Goal: Task Accomplishment & Management: Complete application form

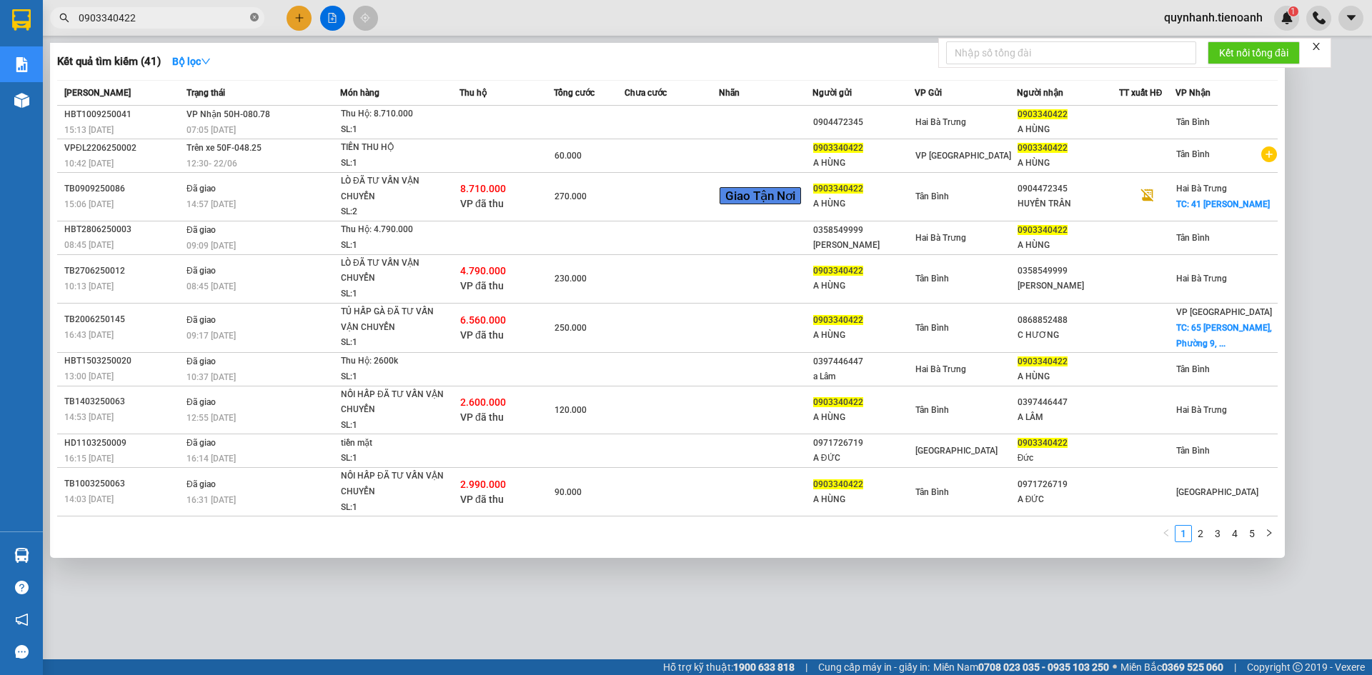
click at [254, 21] on icon "close-circle" at bounding box center [254, 17] width 9 height 9
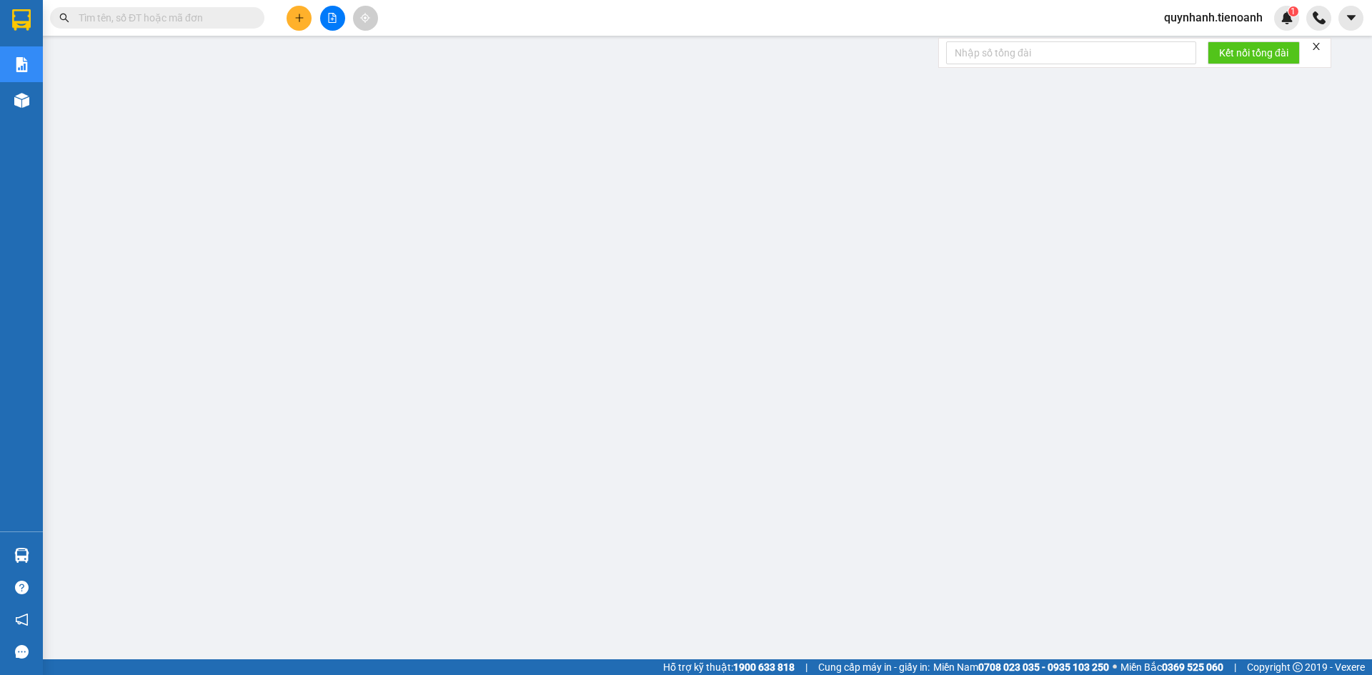
click at [264, 15] on span at bounding box center [157, 17] width 214 height 21
click at [259, 19] on span at bounding box center [157, 17] width 214 height 21
click at [174, 21] on input "text" at bounding box center [163, 18] width 169 height 16
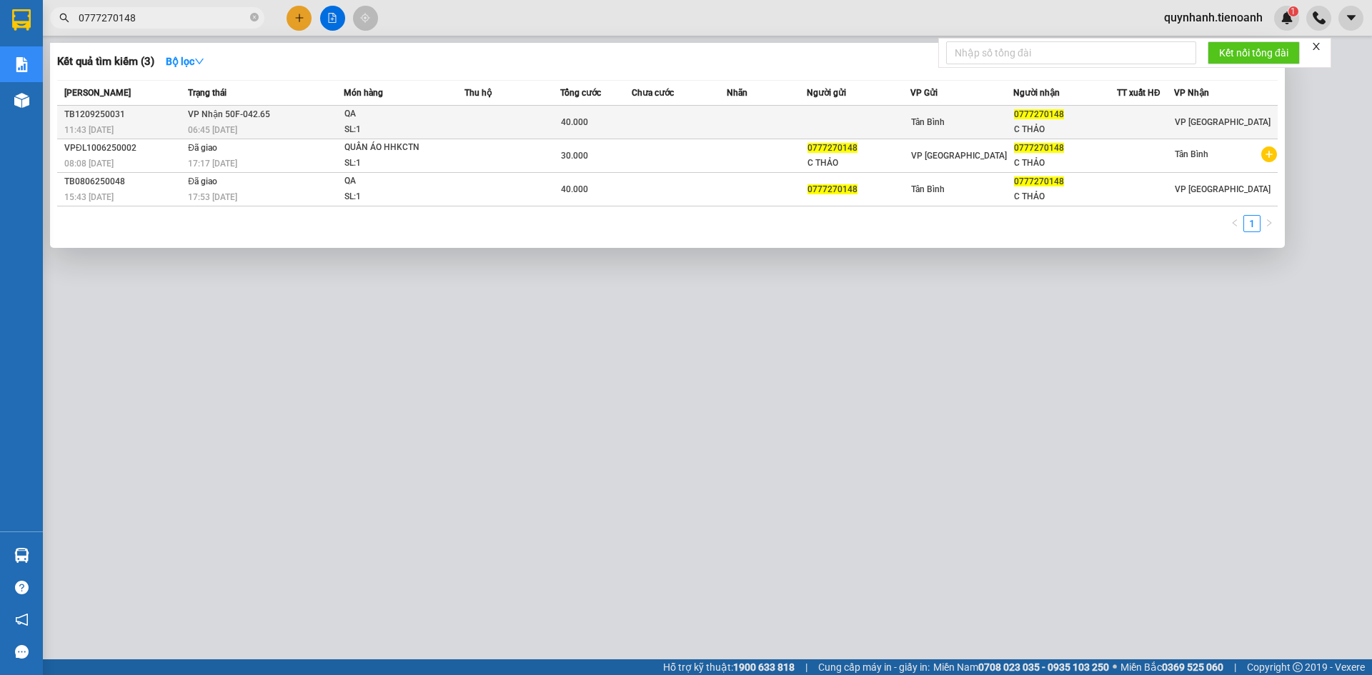
type input "0777270148"
click at [447, 120] on div "QA" at bounding box center [397, 114] width 107 height 16
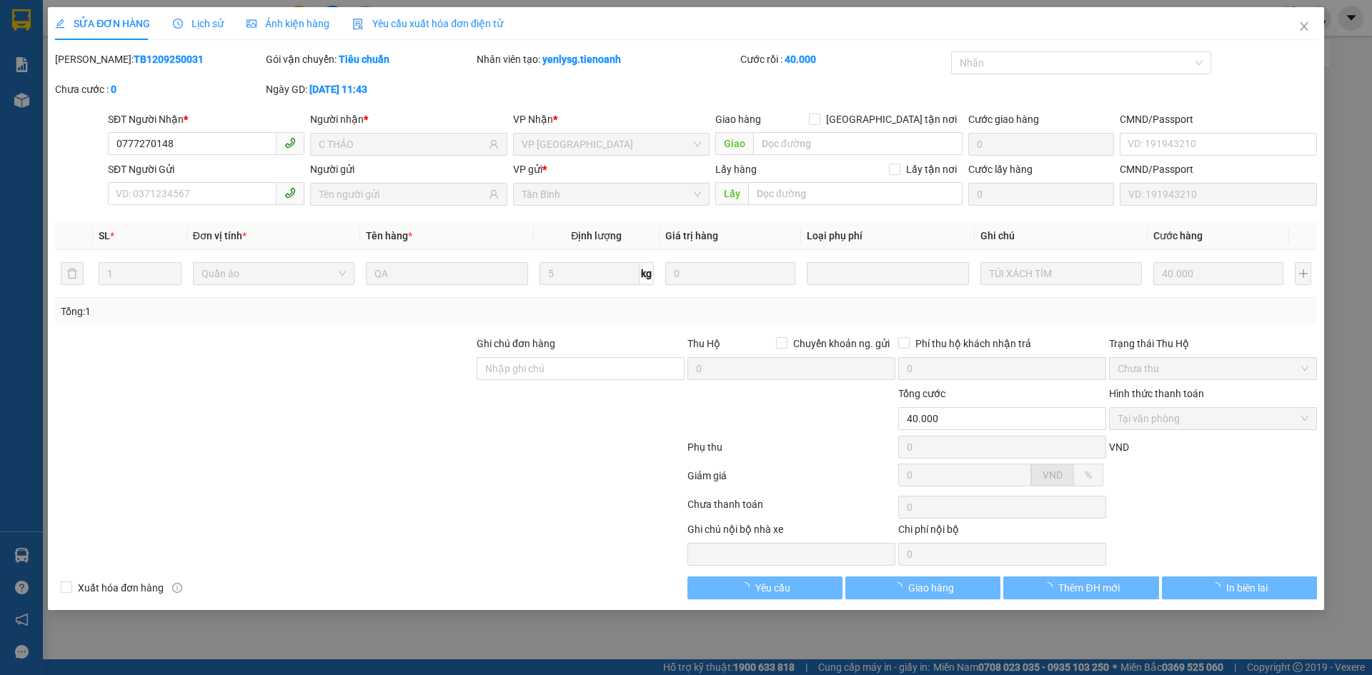
type input "0777270148"
type input "C THẢO"
type input "40.000"
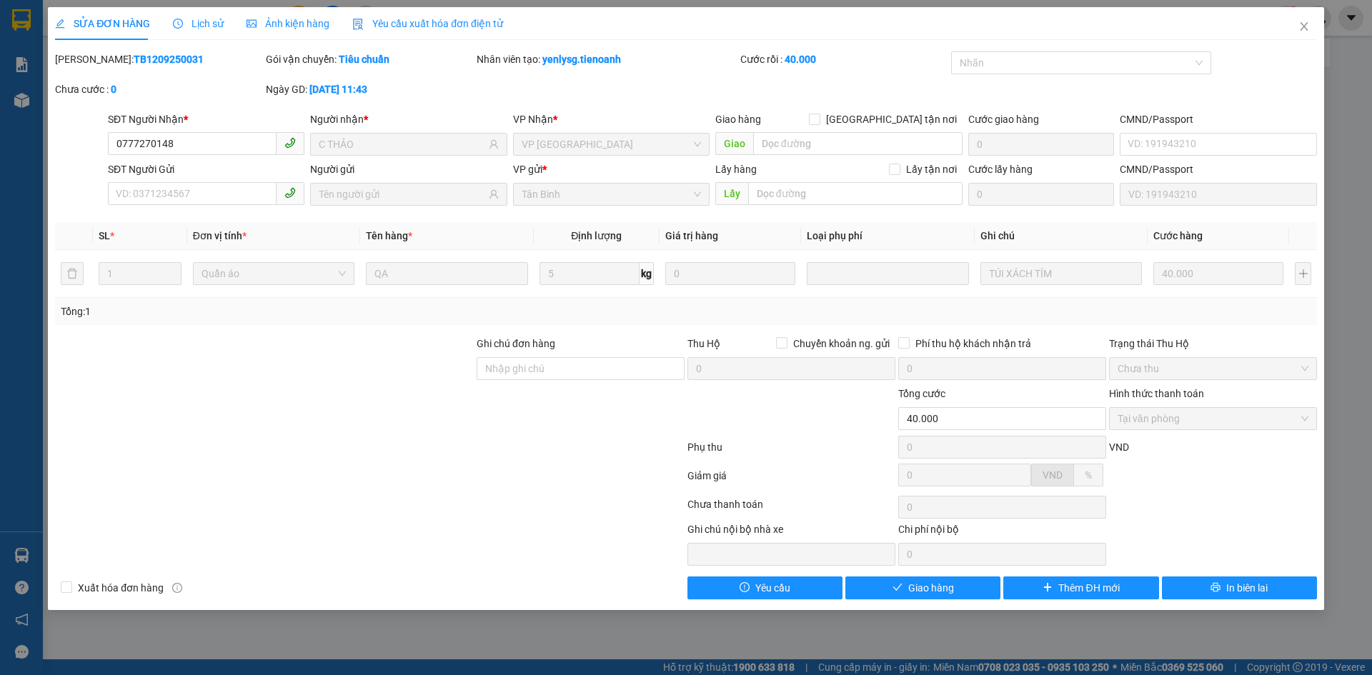
click at [216, 22] on span "Lịch sử" at bounding box center [198, 23] width 51 height 11
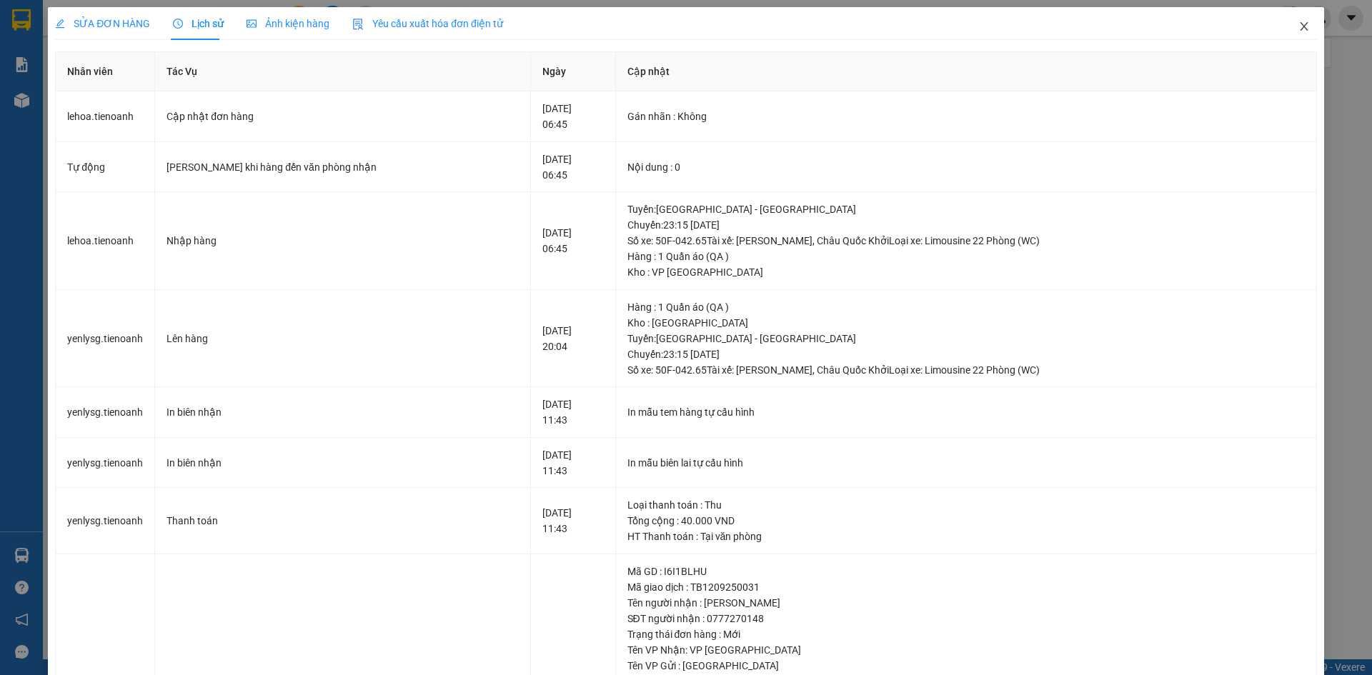
click at [1298, 28] on icon "close" at bounding box center [1303, 26] width 11 height 11
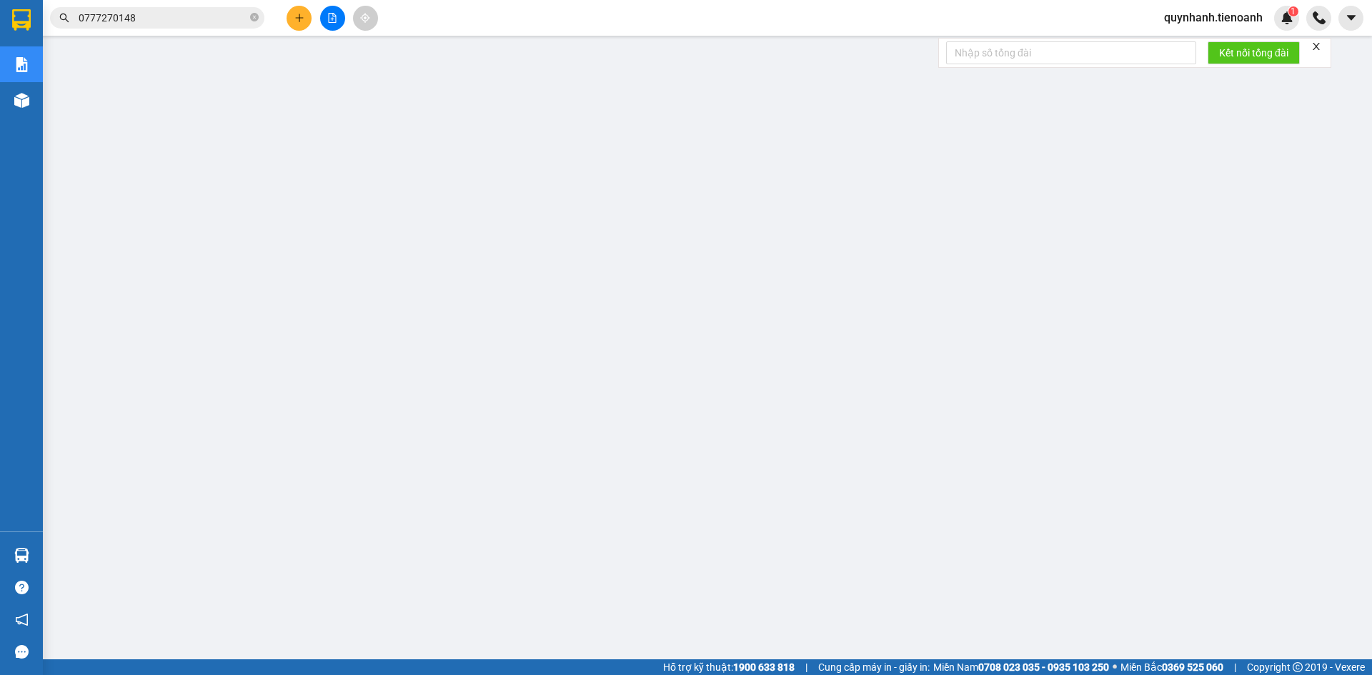
click at [204, 11] on input "0777270148" at bounding box center [163, 18] width 169 height 16
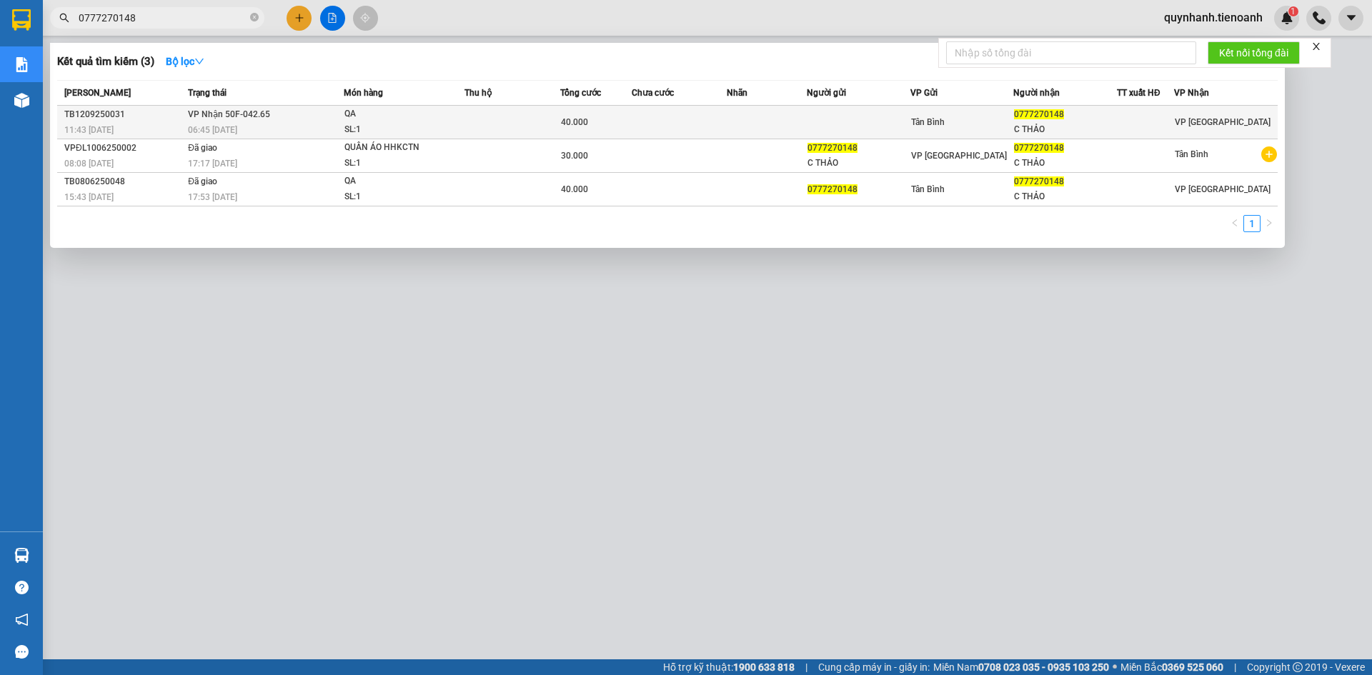
click at [314, 124] on div "06:45 - 13/09" at bounding box center [265, 130] width 155 height 16
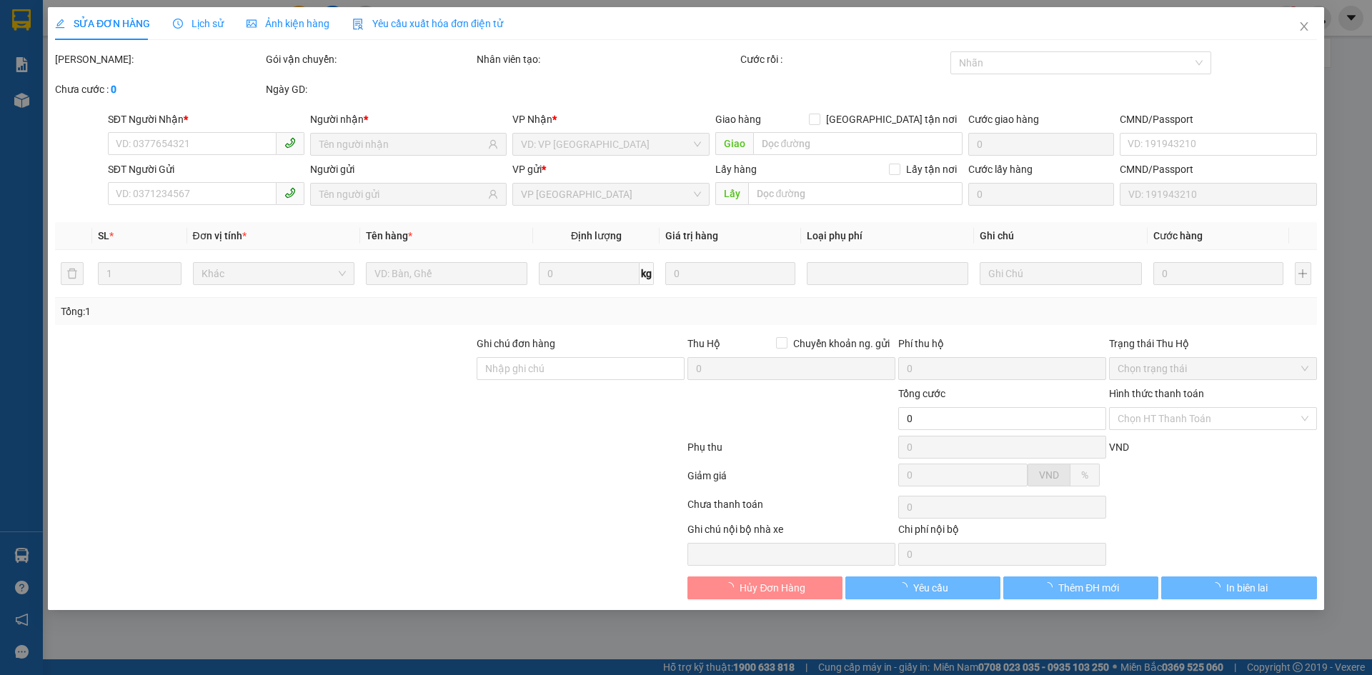
type input "0777270148"
type input "C THẢO"
type input "40.000"
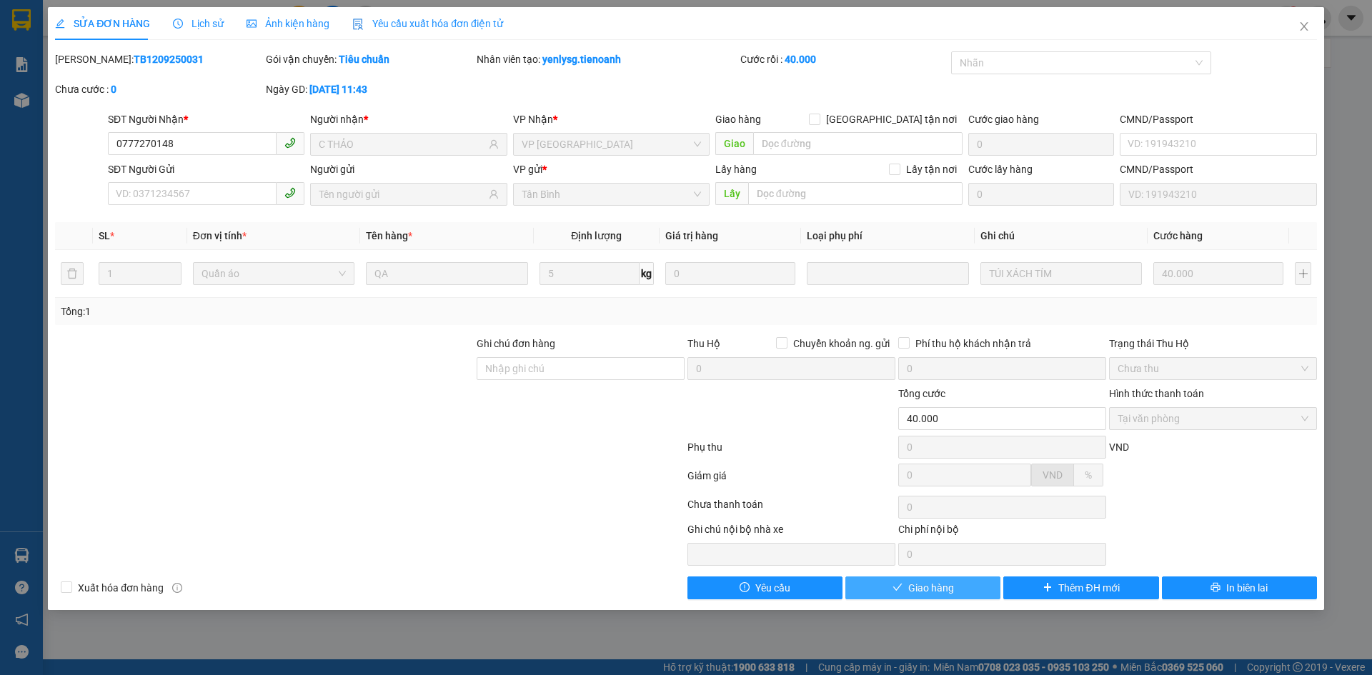
click at [932, 585] on span "Giao hàng" at bounding box center [931, 588] width 46 height 16
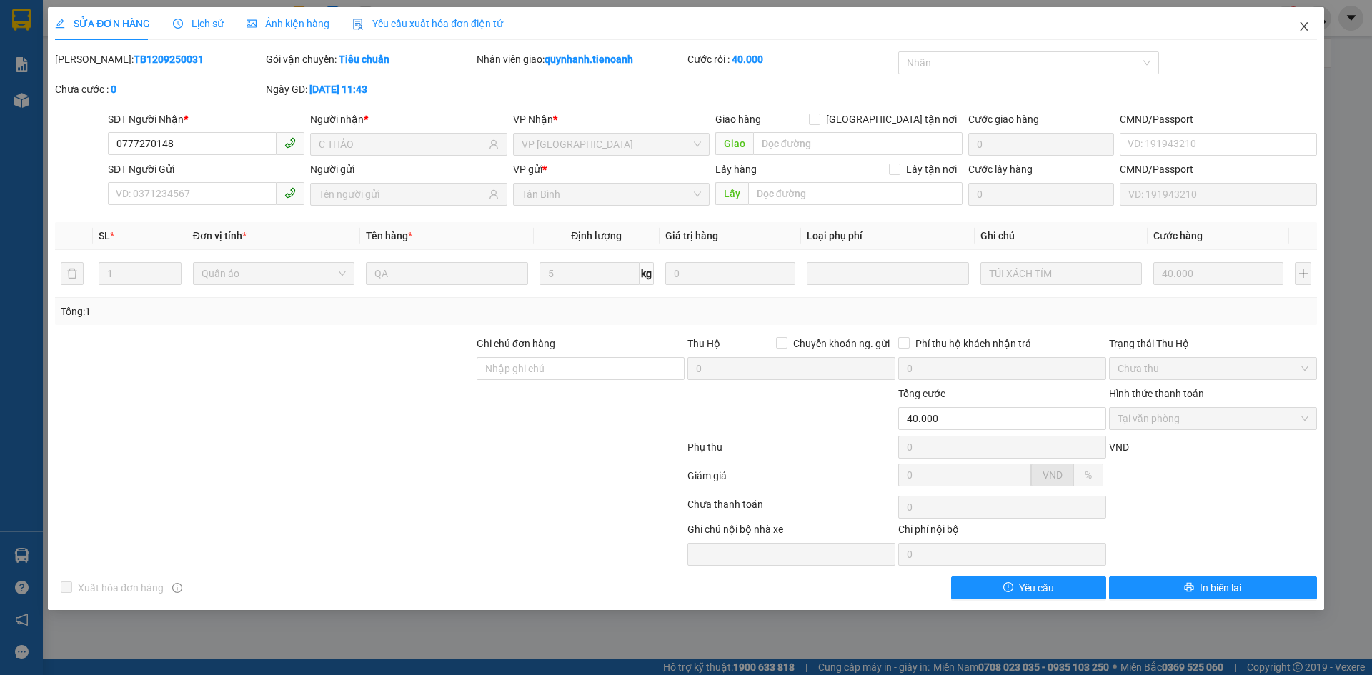
click at [1298, 21] on span "Close" at bounding box center [1304, 27] width 40 height 40
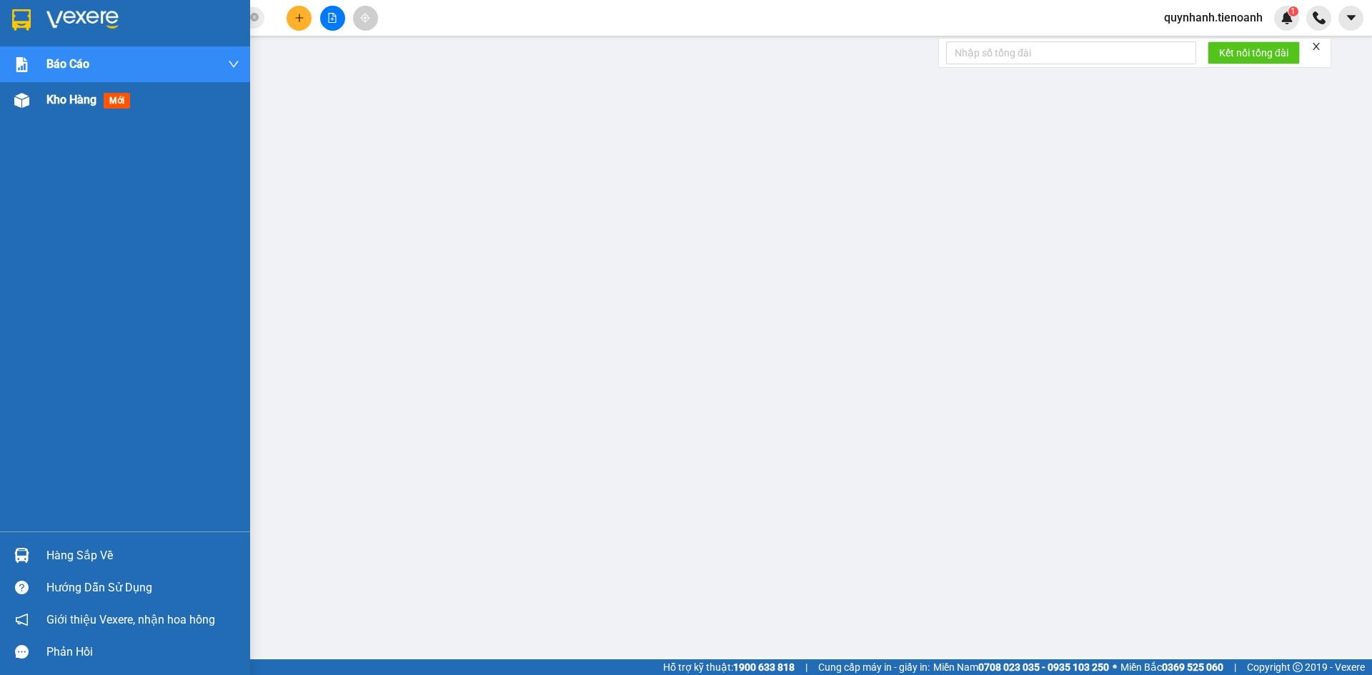
click at [77, 101] on span "Kho hàng" at bounding box center [71, 100] width 50 height 14
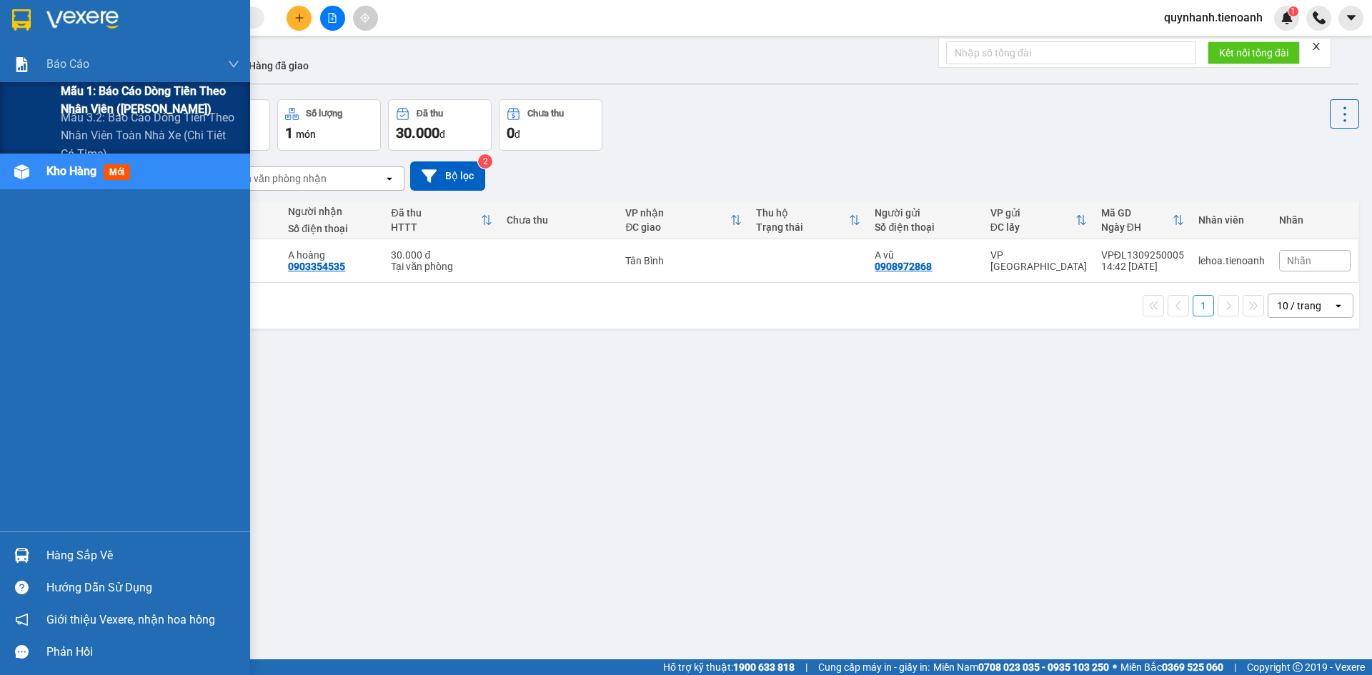
click at [138, 95] on span "Mẫu 1: Báo cáo dòng tiền theo nhân viên ([PERSON_NAME])" at bounding box center [150, 100] width 179 height 36
